Goal: Task Accomplishment & Management: Manage account settings

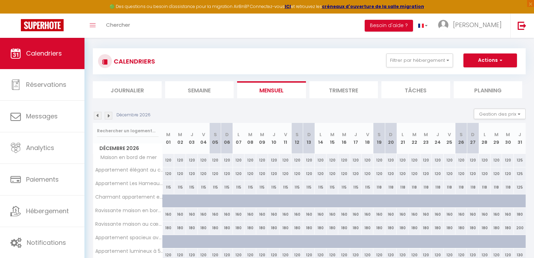
scroll to position [7, 0]
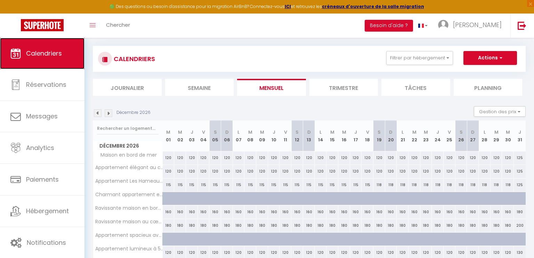
click at [53, 52] on span "Calendriers" at bounding box center [44, 53] width 36 height 9
click at [96, 114] on img at bounding box center [98, 113] width 8 height 8
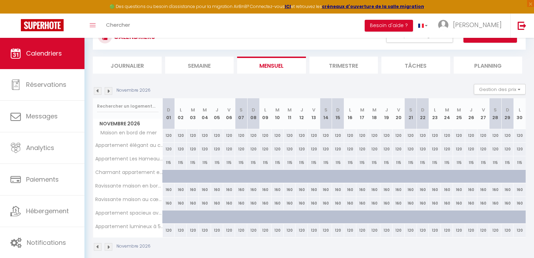
scroll to position [38, 0]
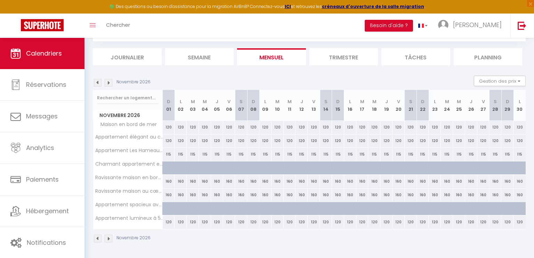
click at [96, 82] on img at bounding box center [98, 83] width 8 height 8
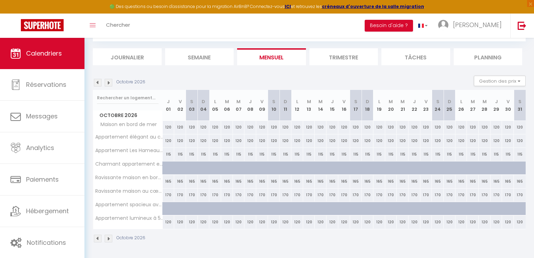
click at [96, 82] on img at bounding box center [98, 83] width 8 height 8
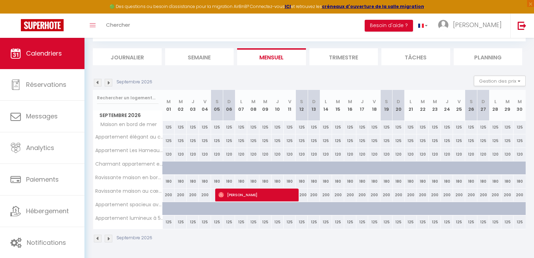
click at [96, 82] on img at bounding box center [98, 83] width 8 height 8
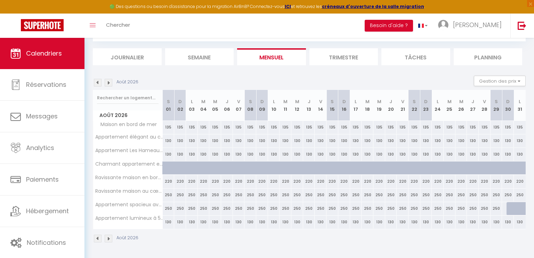
click at [96, 82] on img at bounding box center [98, 83] width 8 height 8
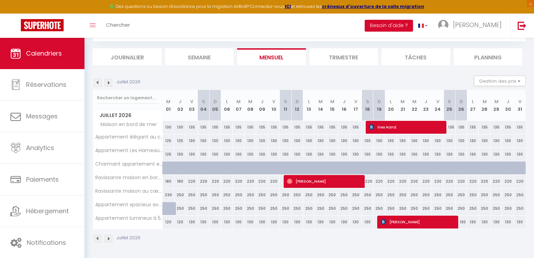
click at [96, 82] on img at bounding box center [98, 83] width 8 height 8
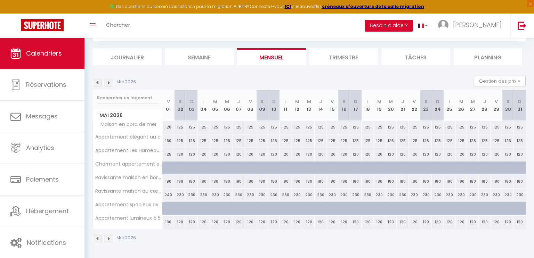
click at [96, 82] on img at bounding box center [98, 83] width 8 height 8
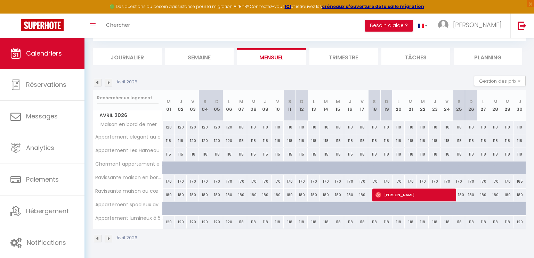
click at [96, 82] on img at bounding box center [98, 83] width 8 height 8
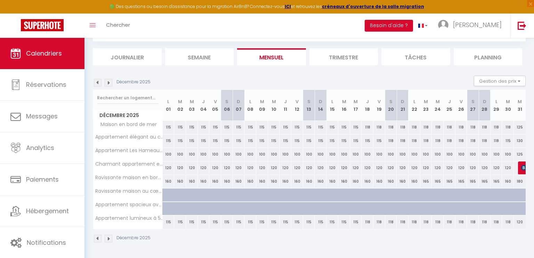
click at [96, 82] on img at bounding box center [98, 83] width 8 height 8
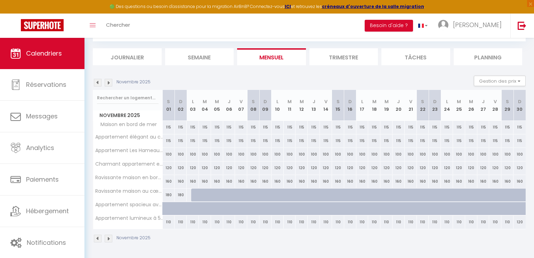
click at [96, 82] on img at bounding box center [98, 83] width 8 height 8
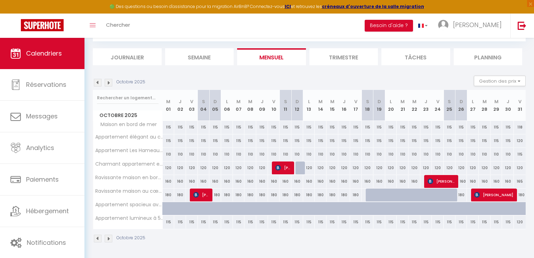
click at [166, 139] on div "115" at bounding box center [169, 140] width 12 height 13
type input "115"
type input "Mer 01 Octobre 2025"
type input "Jeu 02 Octobre 2025"
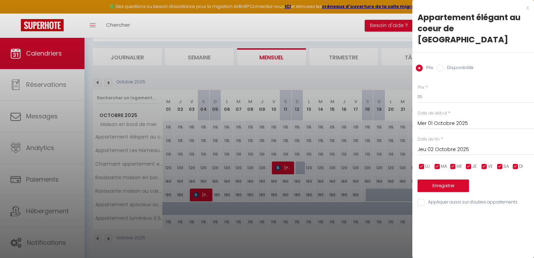
click at [97, 239] on div at bounding box center [267, 129] width 534 height 258
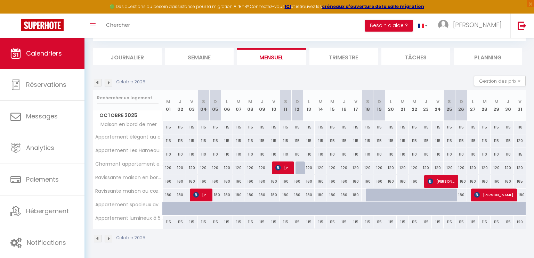
click at [95, 81] on img at bounding box center [98, 83] width 8 height 8
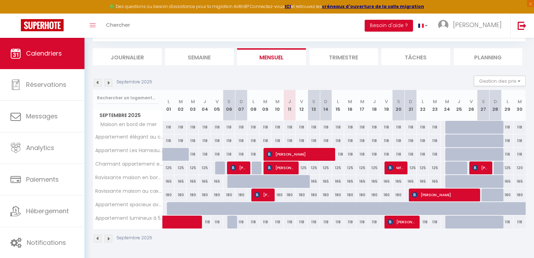
click at [167, 139] on div "118" at bounding box center [169, 140] width 12 height 13
type input "118"
type input "Lun 01 Septembre 2025"
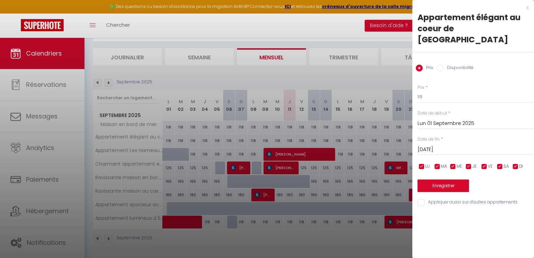
click at [437, 145] on input "[DATE]" at bounding box center [475, 149] width 116 height 9
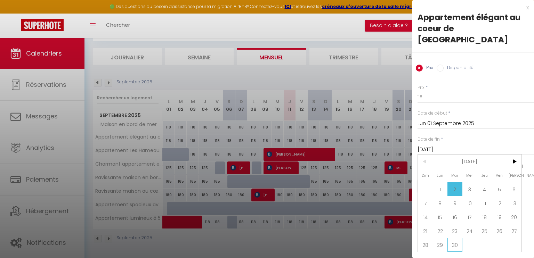
click at [453, 238] on span "30" at bounding box center [454, 245] width 15 height 14
type input "[DATE]"
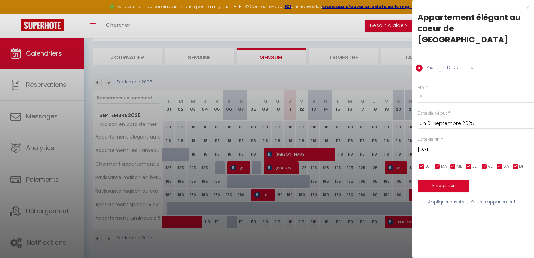
click at [438, 65] on input "Disponibilité" at bounding box center [439, 68] width 7 height 7
radio input "true"
radio input "false"
click at [438, 180] on button "Enregistrer" at bounding box center [442, 186] width 51 height 13
